Goal: Browse casually: Explore the website without a specific task or goal

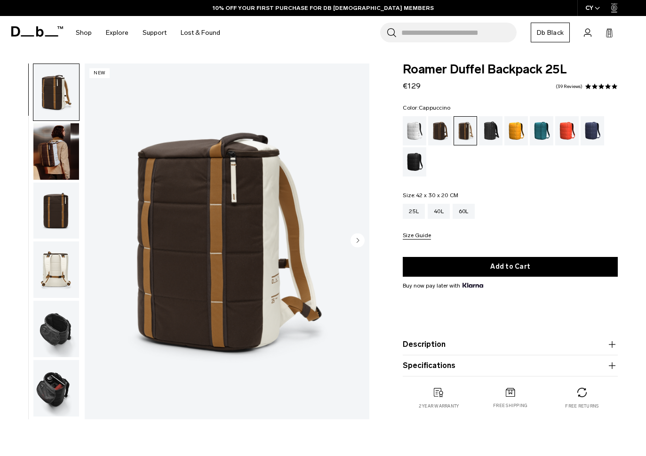
click at [358, 242] on icon "Next slide" at bounding box center [358, 240] width 2 height 4
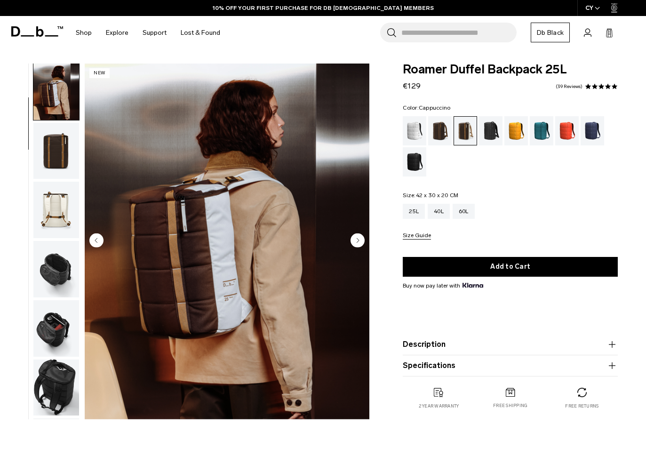
click at [358, 242] on icon "Next slide" at bounding box center [358, 240] width 2 height 4
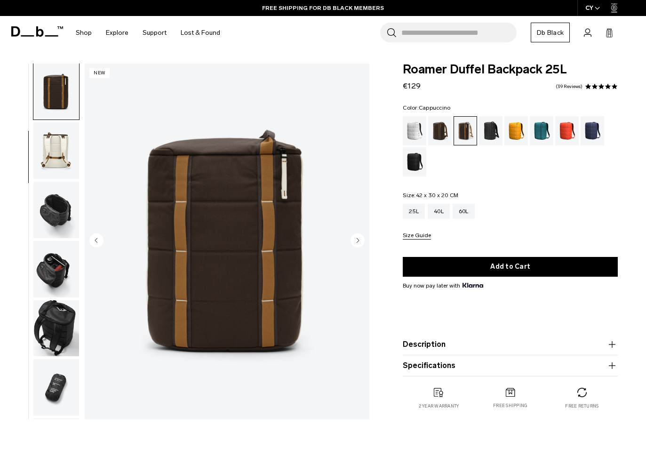
click at [358, 242] on icon "Next slide" at bounding box center [358, 240] width 2 height 4
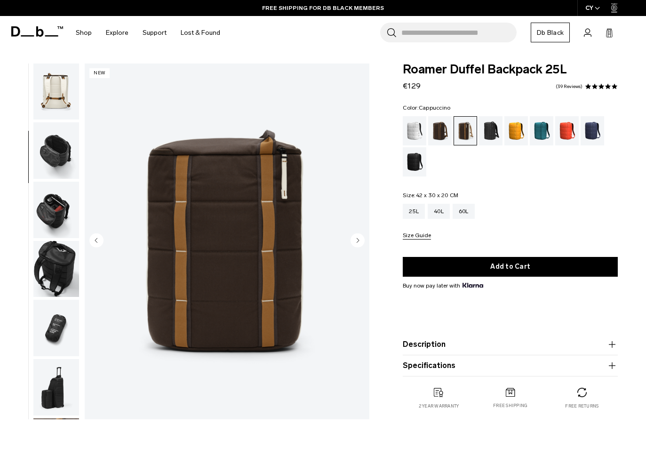
click at [358, 242] on icon "Next slide" at bounding box center [358, 240] width 2 height 4
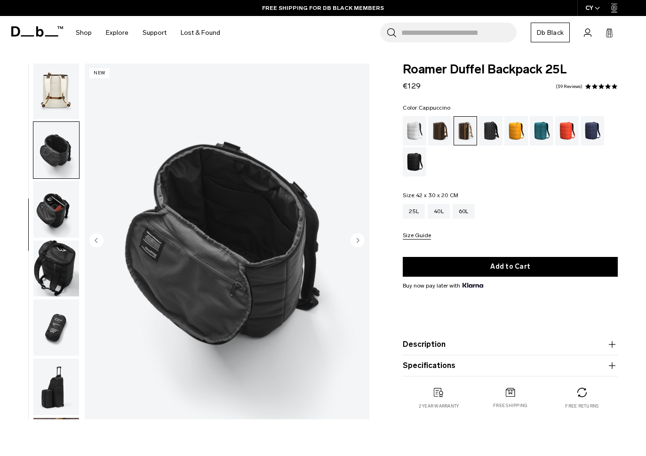
scroll to position [238, 0]
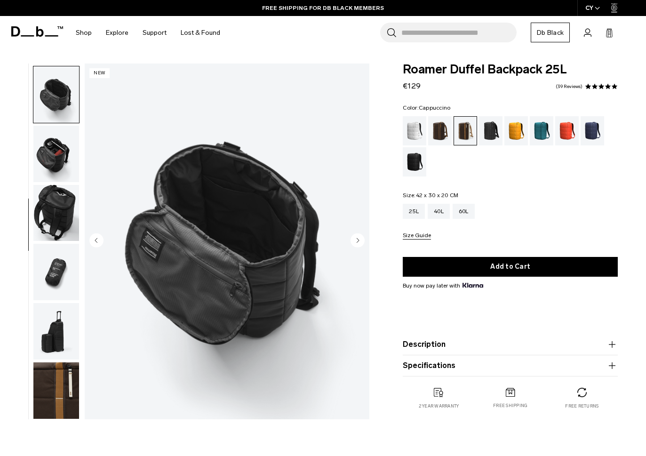
click at [358, 242] on icon "Next slide" at bounding box center [358, 240] width 2 height 4
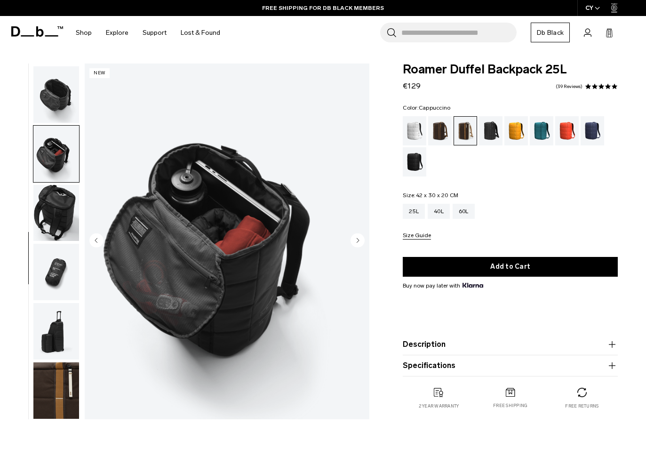
click at [358, 242] on icon "Next slide" at bounding box center [358, 240] width 2 height 4
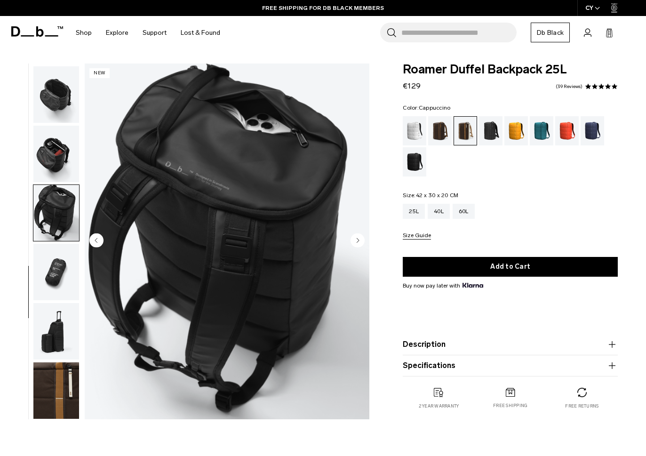
click at [358, 242] on icon "Next slide" at bounding box center [358, 240] width 2 height 4
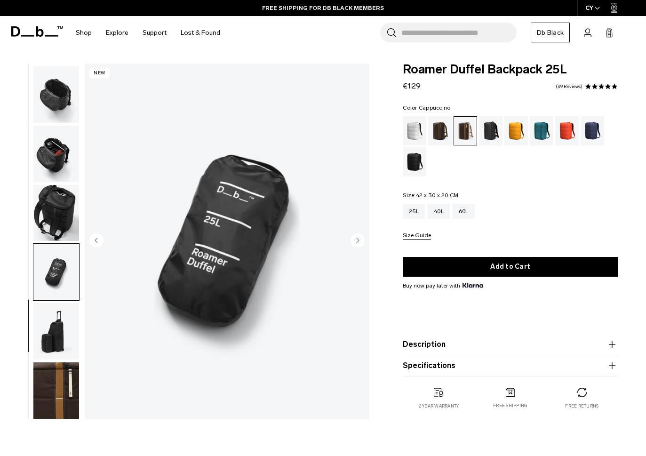
click at [358, 242] on icon "Next slide" at bounding box center [358, 240] width 2 height 4
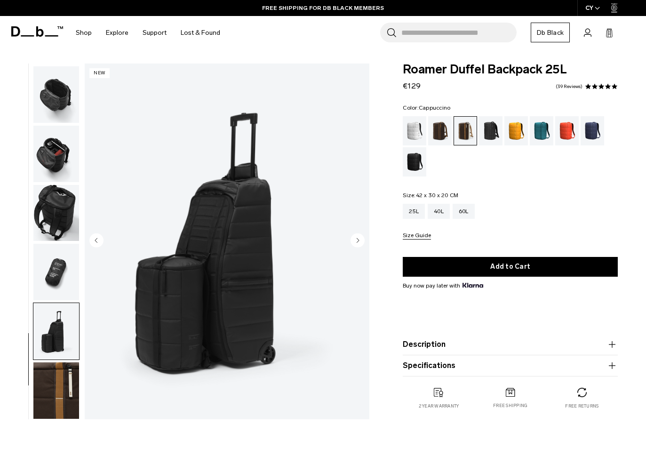
click at [43, 33] on icon at bounding box center [40, 31] width 8 height 10
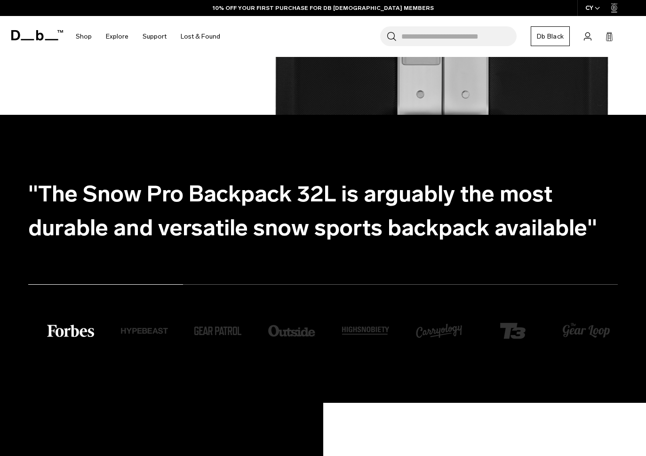
scroll to position [1231, 0]
